Goal: Check status: Check status

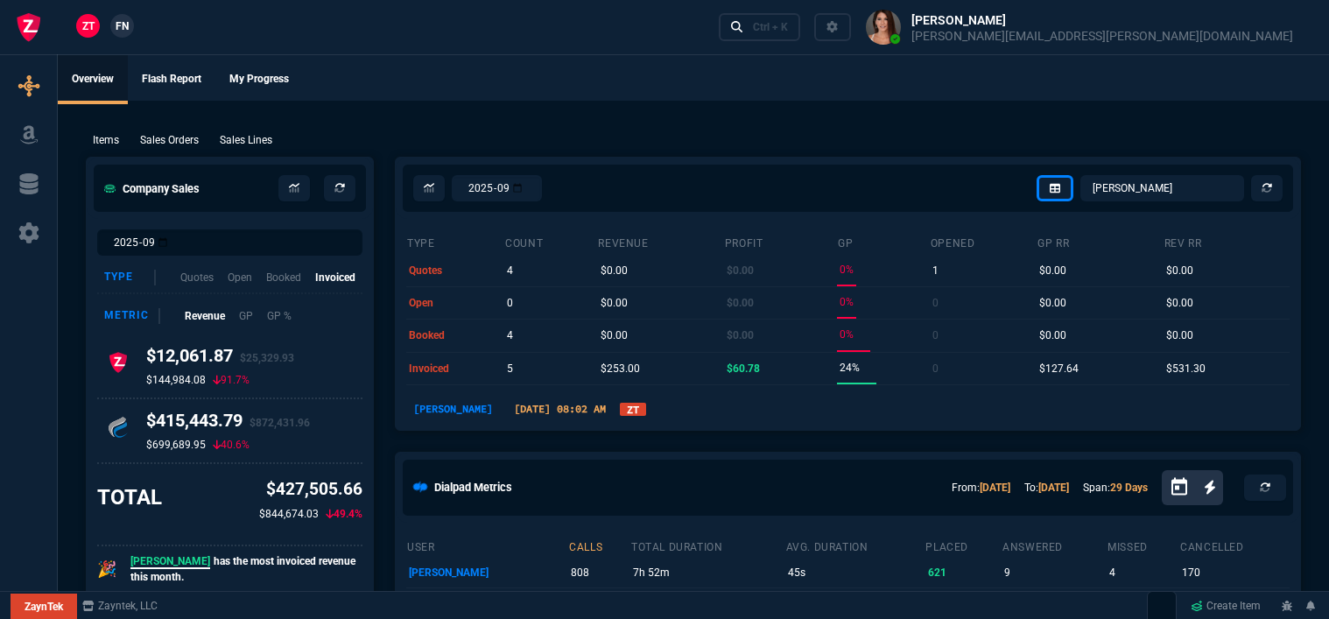
select select "12: [PERSON_NAME]"
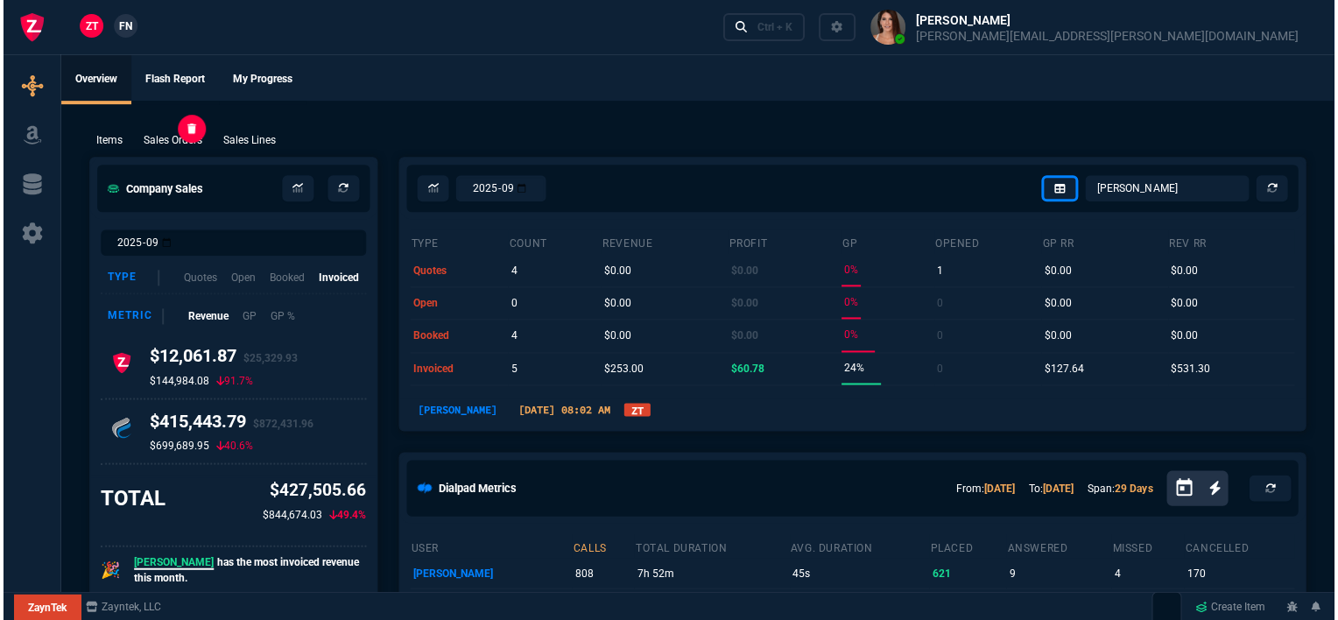
scroll to position [963, 0]
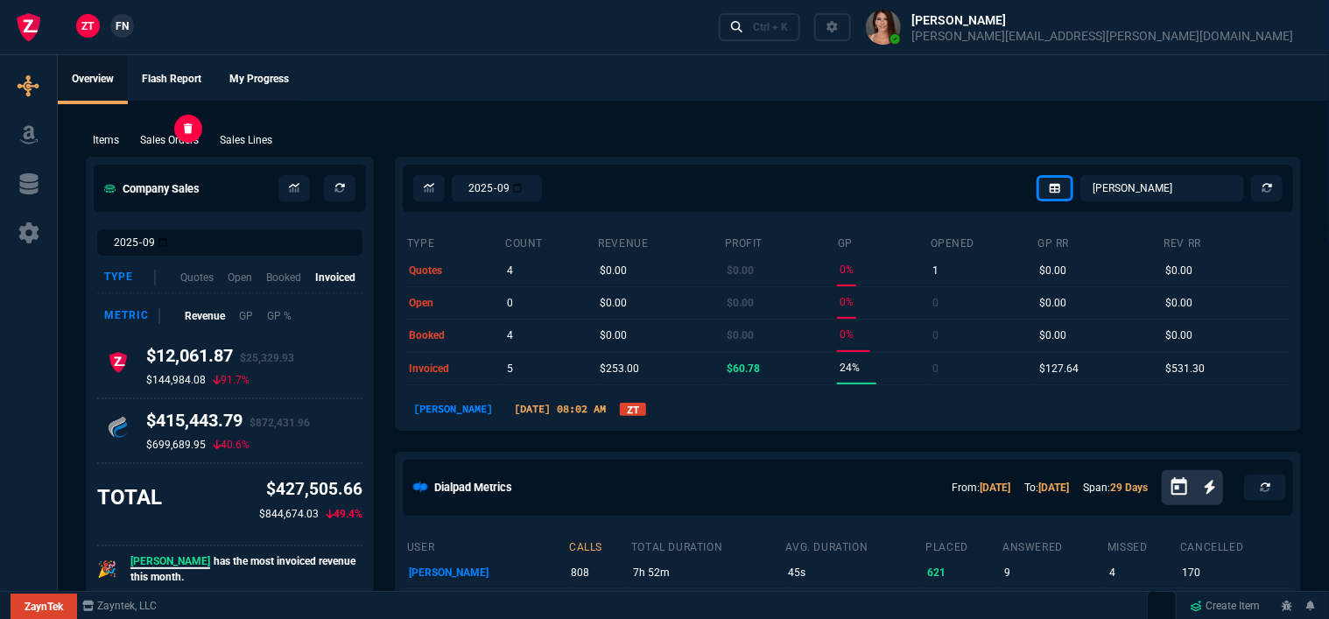
click at [168, 137] on p "Sales Orders" at bounding box center [169, 140] width 59 height 16
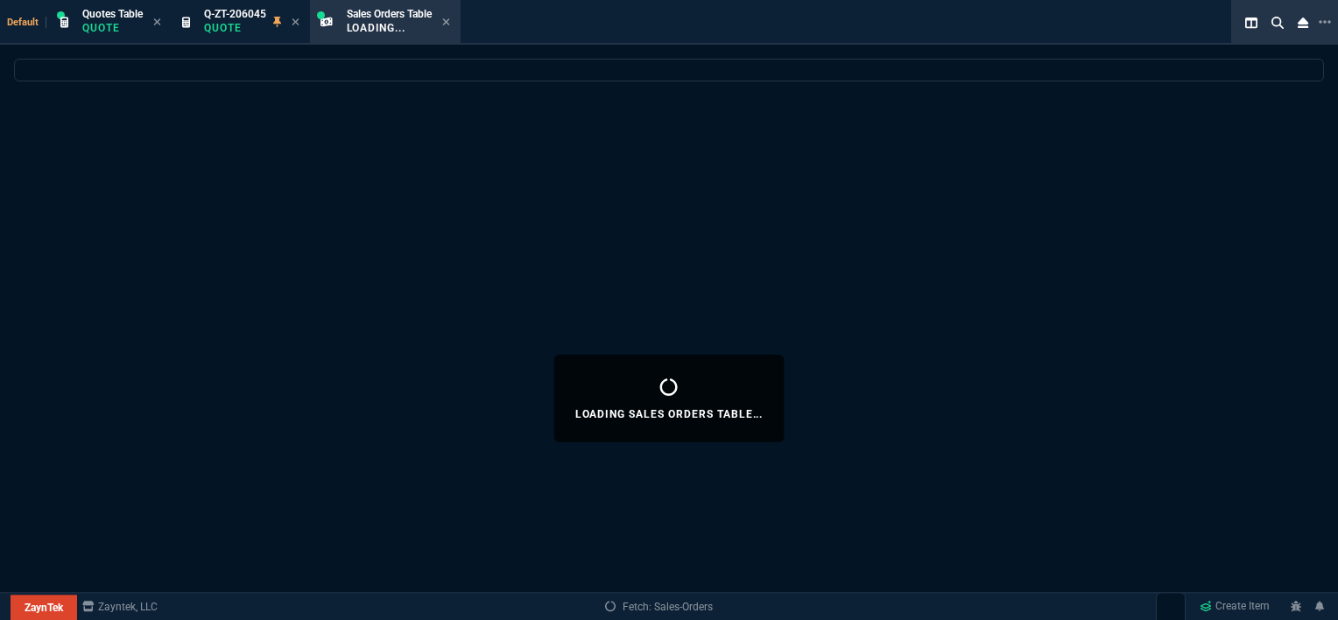
select select
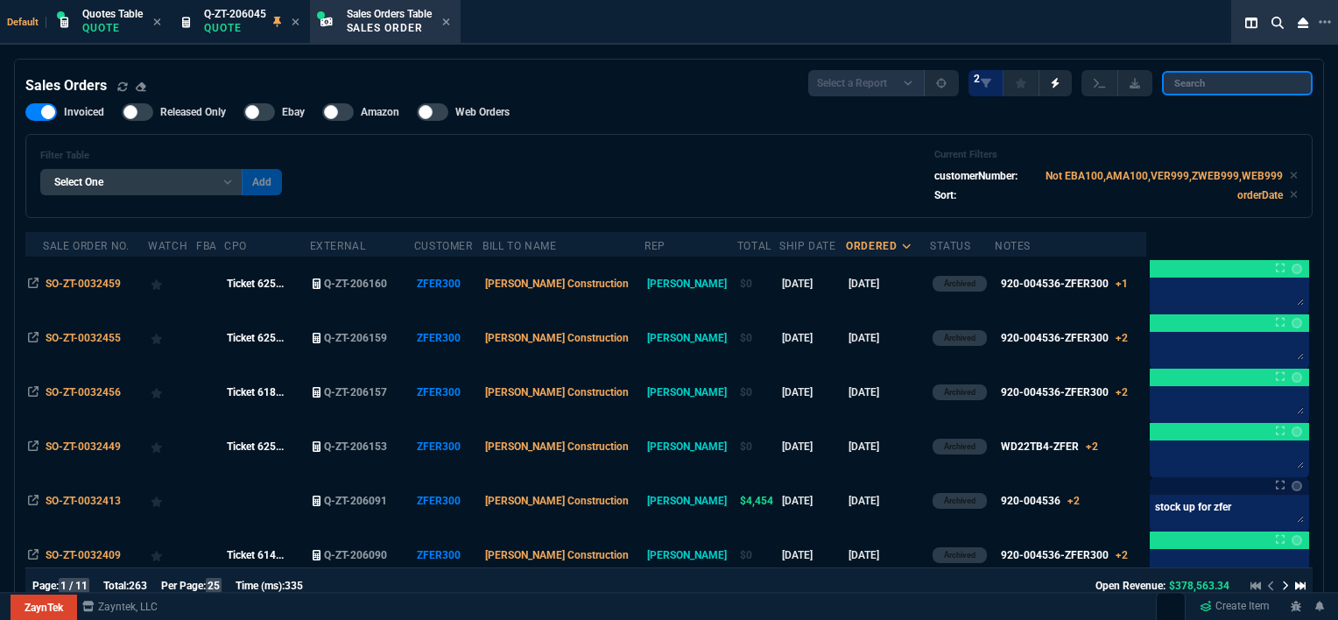
click at [1257, 82] on input "search" at bounding box center [1237, 83] width 151 height 25
paste input "SO-ZT-0032368"
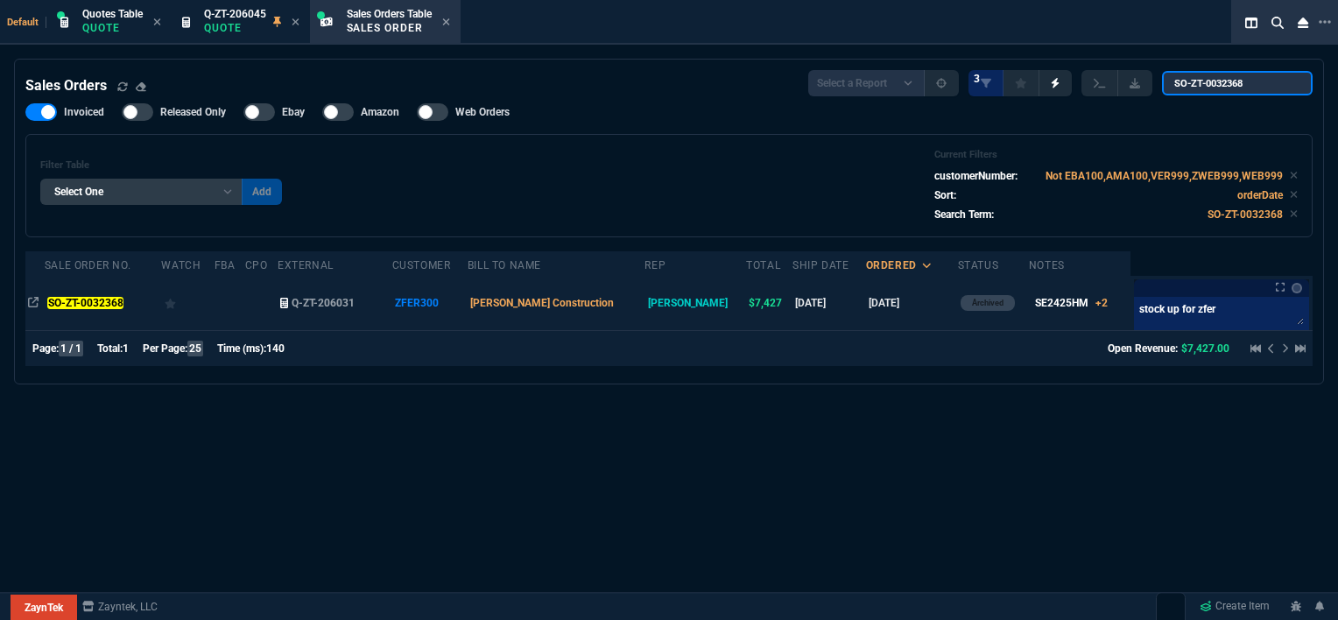
type input "SO-ZT-0032368"
click at [893, 300] on td "[DATE]" at bounding box center [912, 303] width 92 height 54
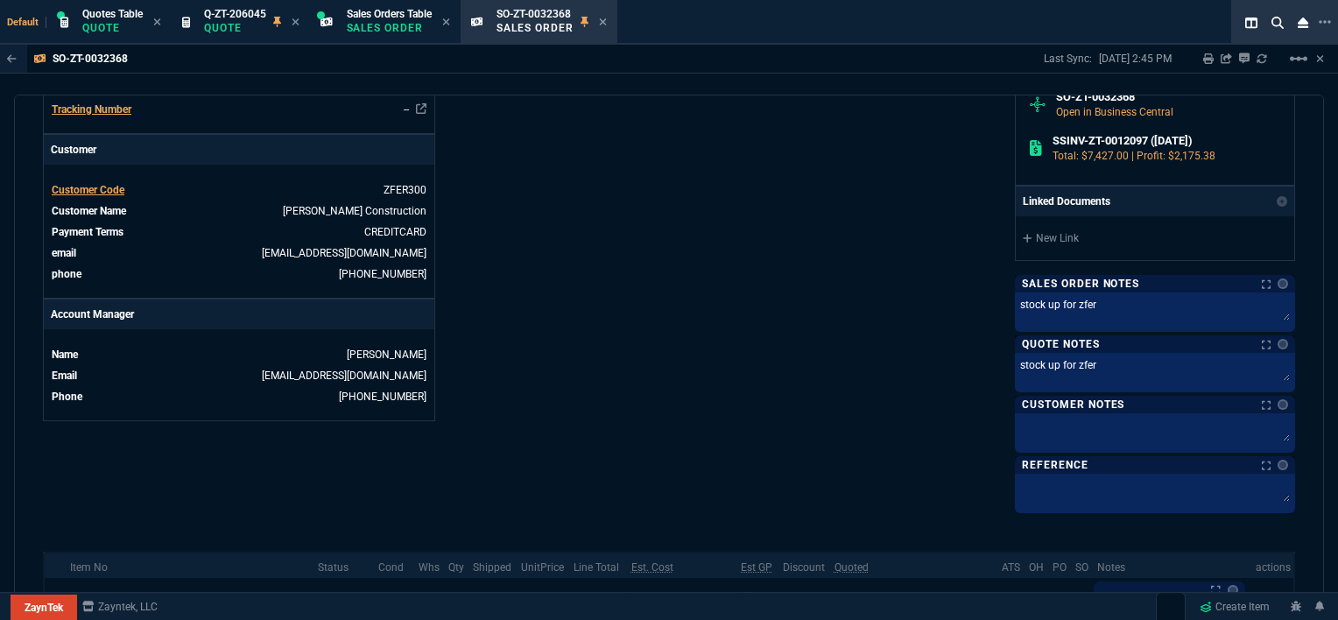
scroll to position [525, 0]
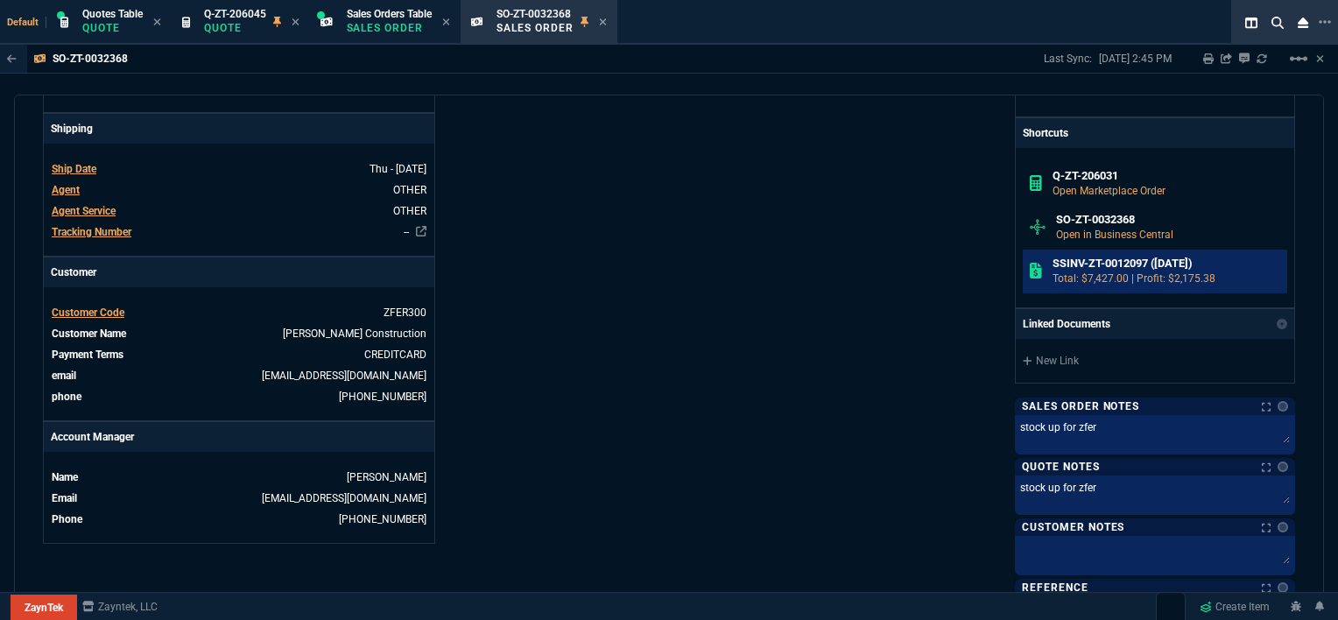
click at [1123, 261] on h6 "SSINV-ZT-0012097 ([DATE])" at bounding box center [1166, 263] width 228 height 14
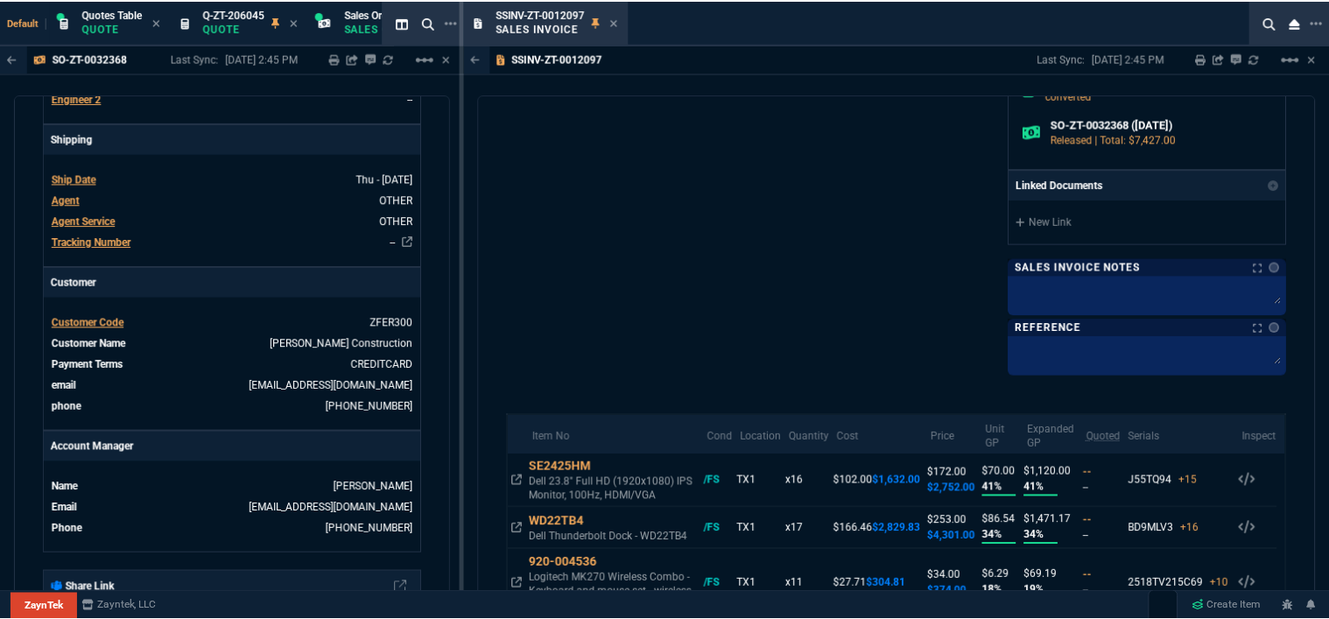
scroll to position [700, 0]
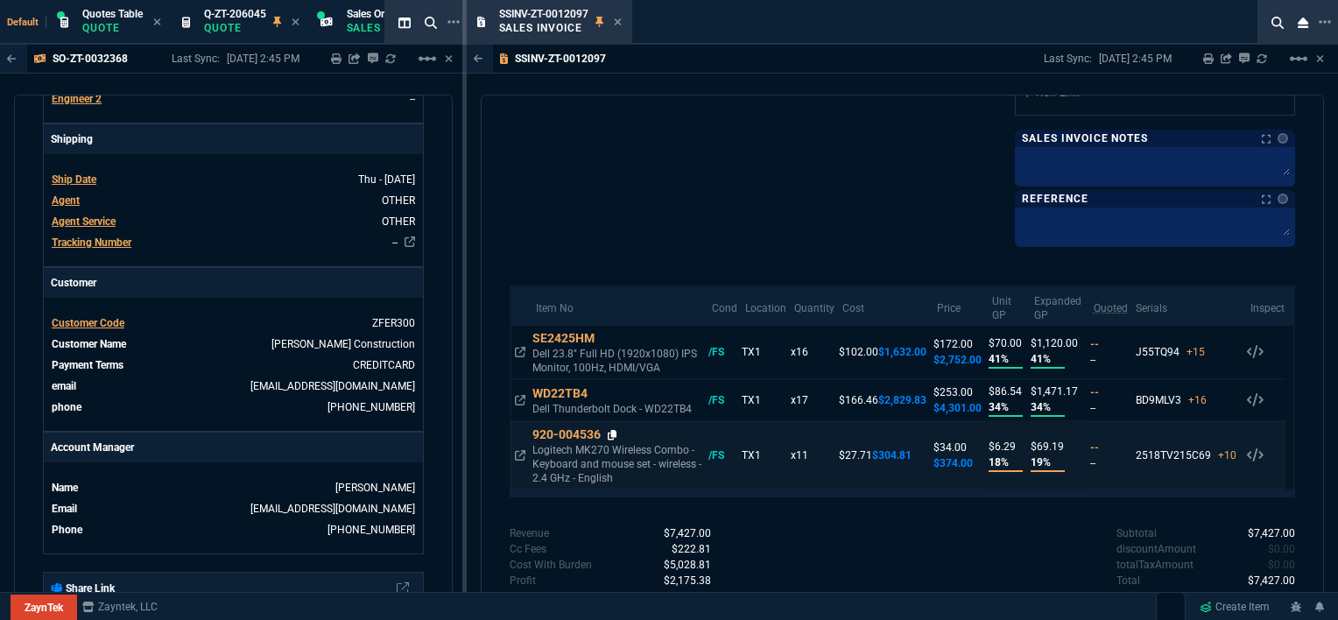
click at [613, 434] on icon at bounding box center [612, 435] width 10 height 11
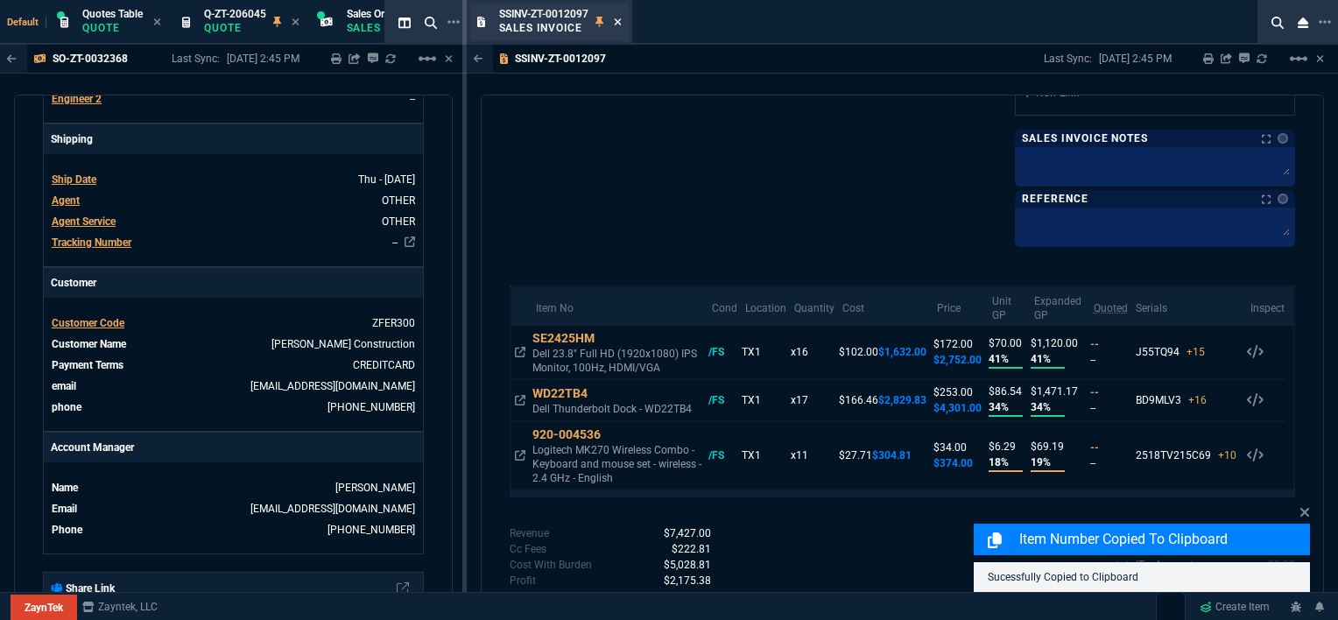
click at [619, 24] on icon at bounding box center [618, 22] width 8 height 11
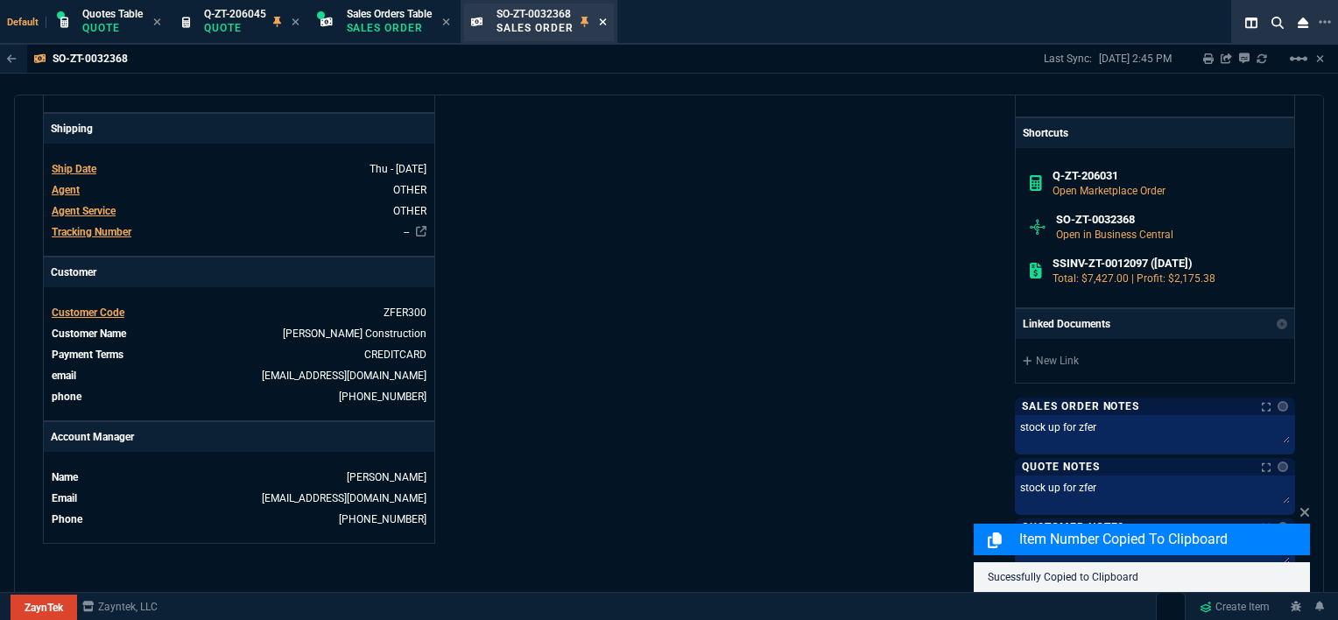
click at [604, 24] on icon at bounding box center [603, 22] width 8 height 11
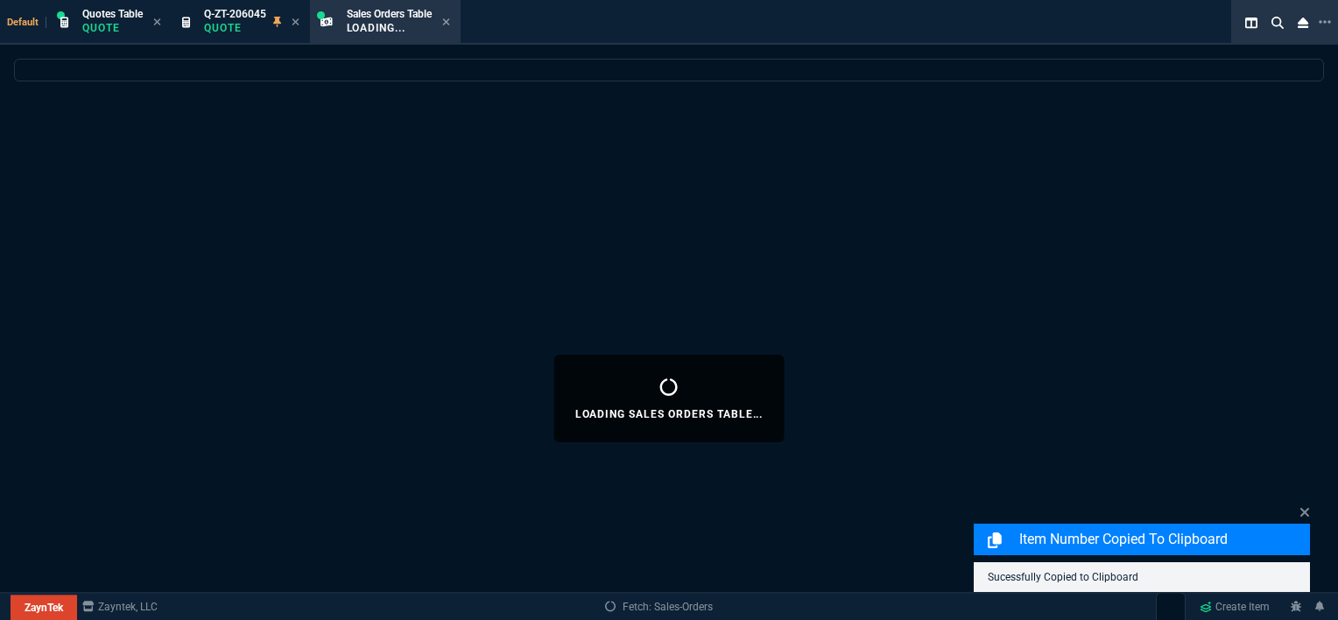
select select
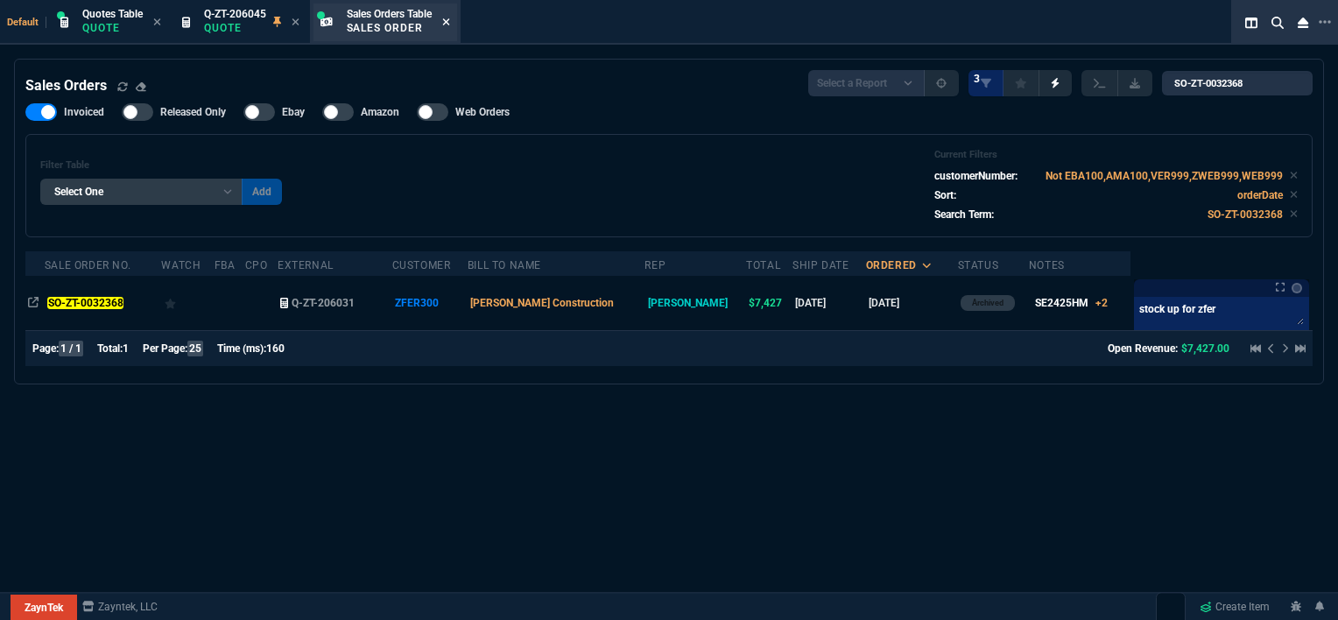
click at [450, 18] on icon at bounding box center [446, 22] width 8 height 11
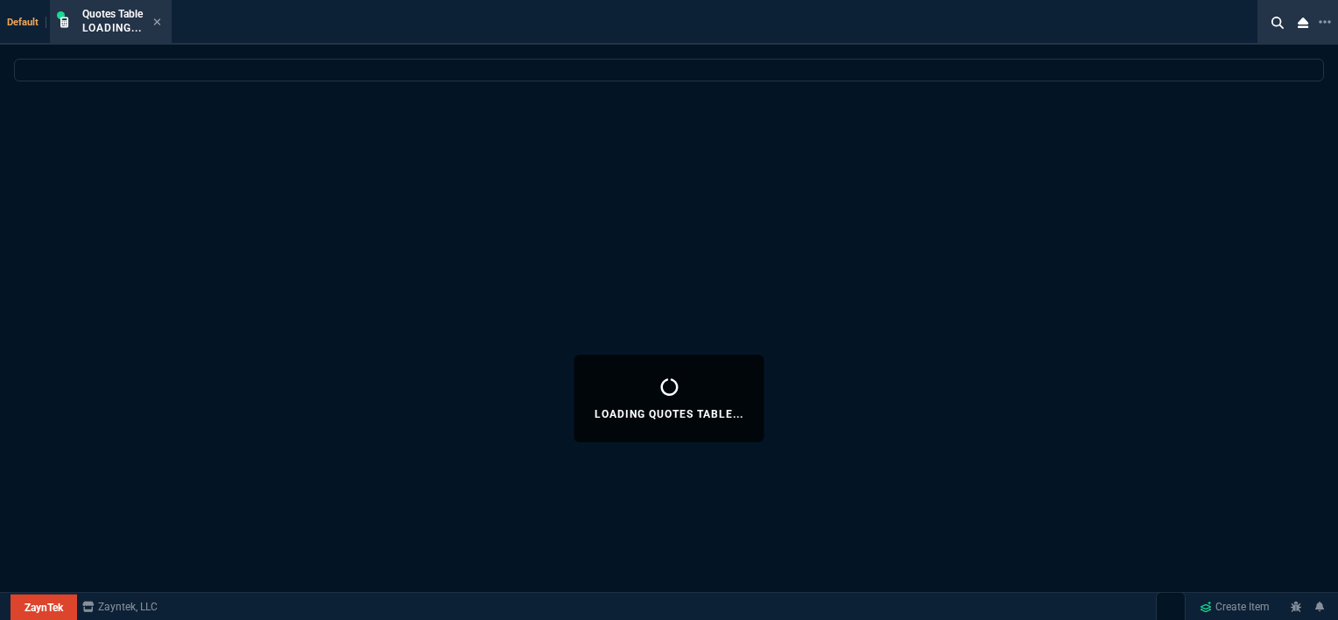
click at [159, 19] on icon at bounding box center [157, 22] width 8 height 11
